Goal: Find specific page/section: Find specific page/section

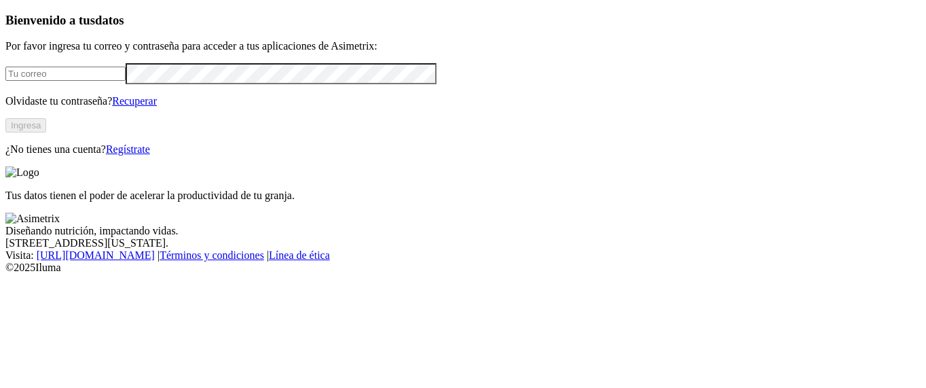
type input "[EMAIL_ADDRESS][DOMAIN_NAME]"
click at [46, 132] on button "Ingresa" at bounding box center [25, 125] width 41 height 14
